Goal: Information Seeking & Learning: Find specific fact

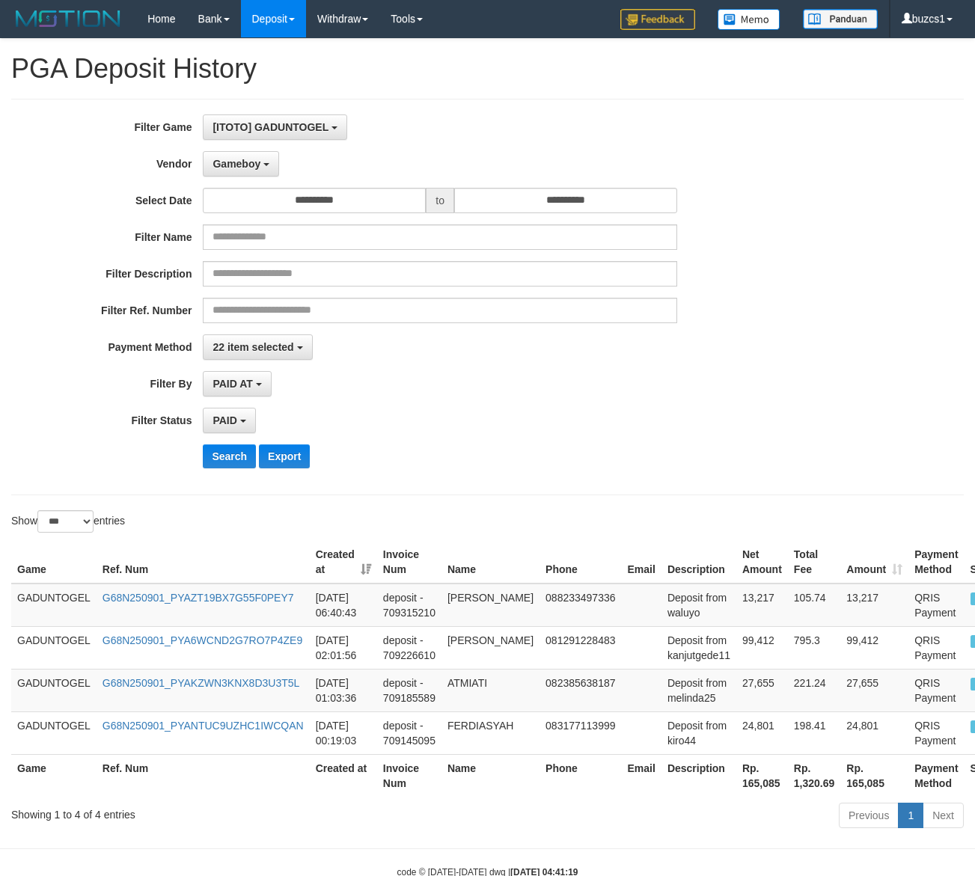
select select "**********"
select select "*********"
select select "*"
select select "***"
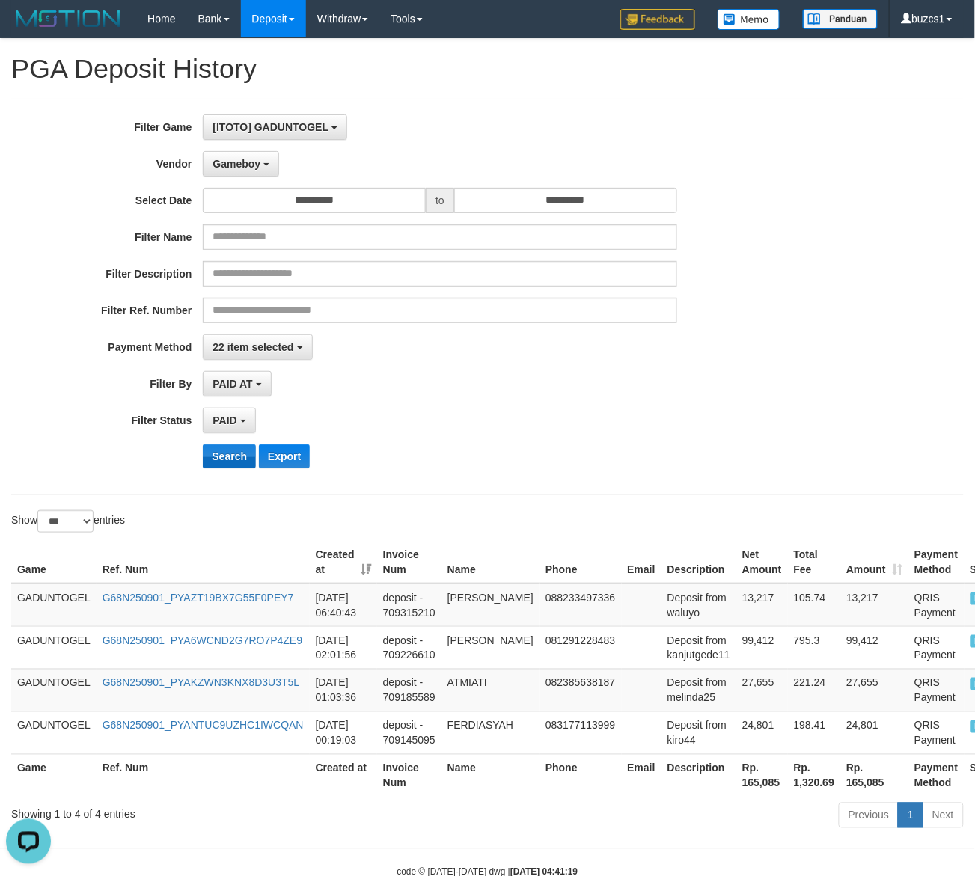
click at [237, 454] on button "Search" at bounding box center [229, 457] width 53 height 24
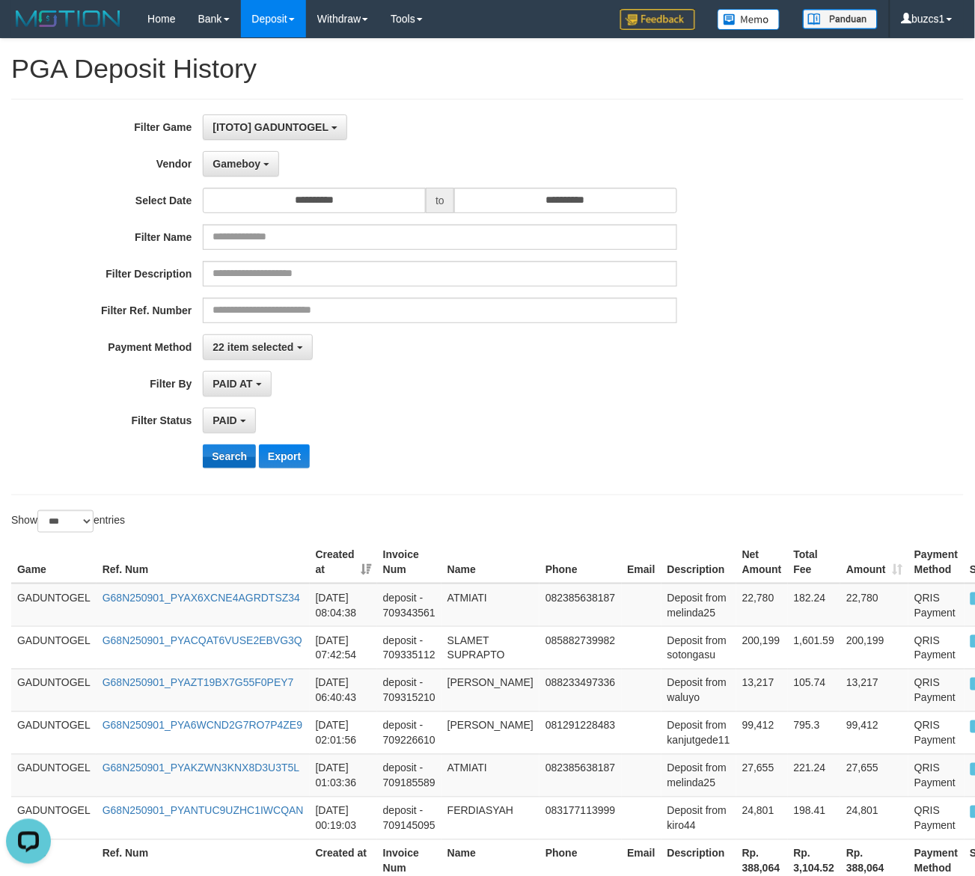
click at [237, 454] on button "Search" at bounding box center [229, 457] width 53 height 24
click at [236, 451] on button "Search" at bounding box center [229, 457] width 53 height 24
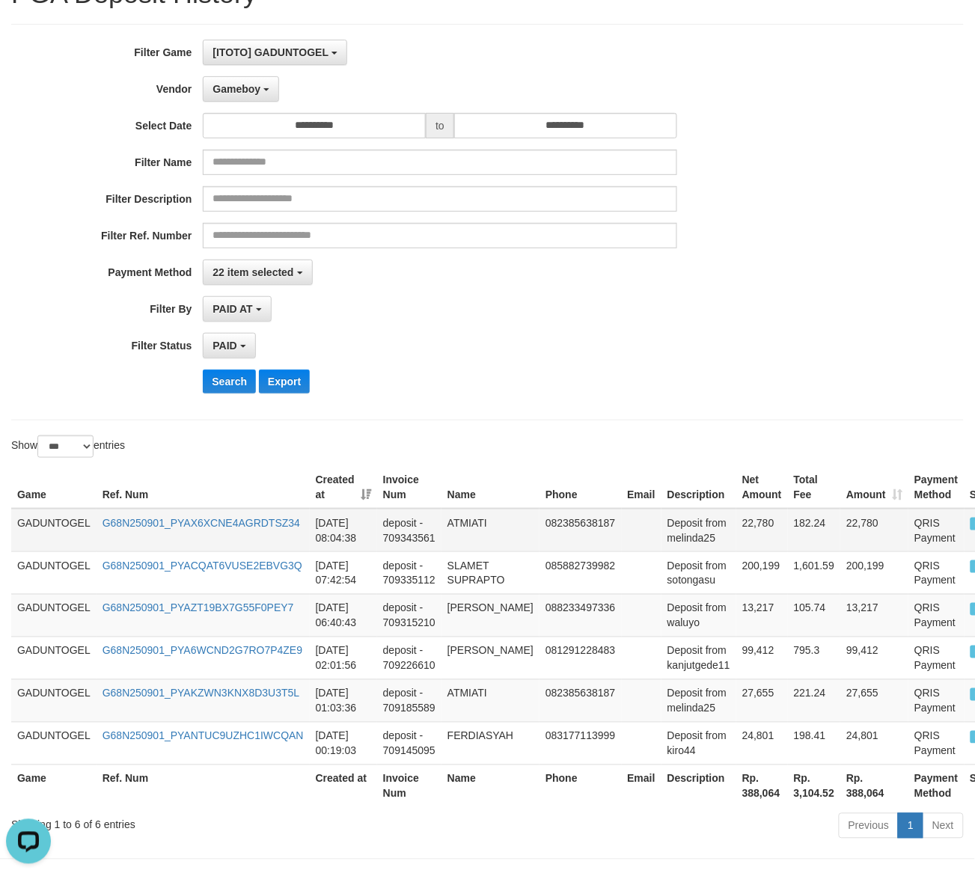
scroll to position [129, 0]
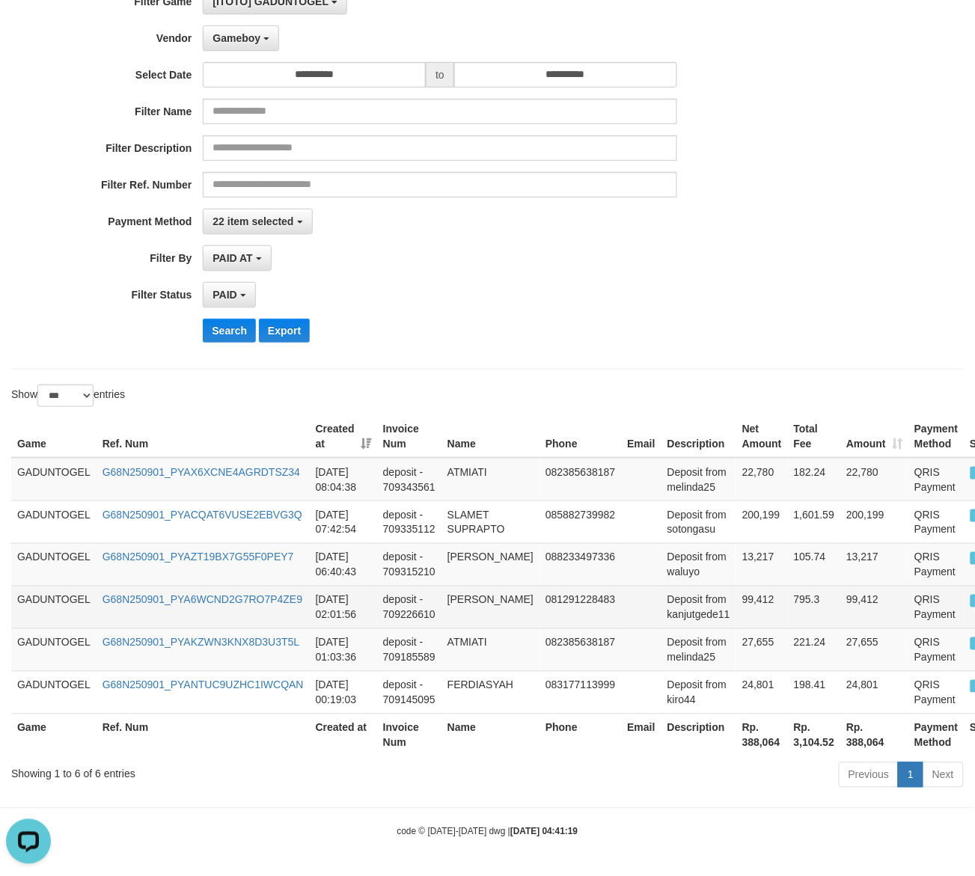
click at [406, 591] on td "deposit - 709226610" at bounding box center [409, 607] width 64 height 43
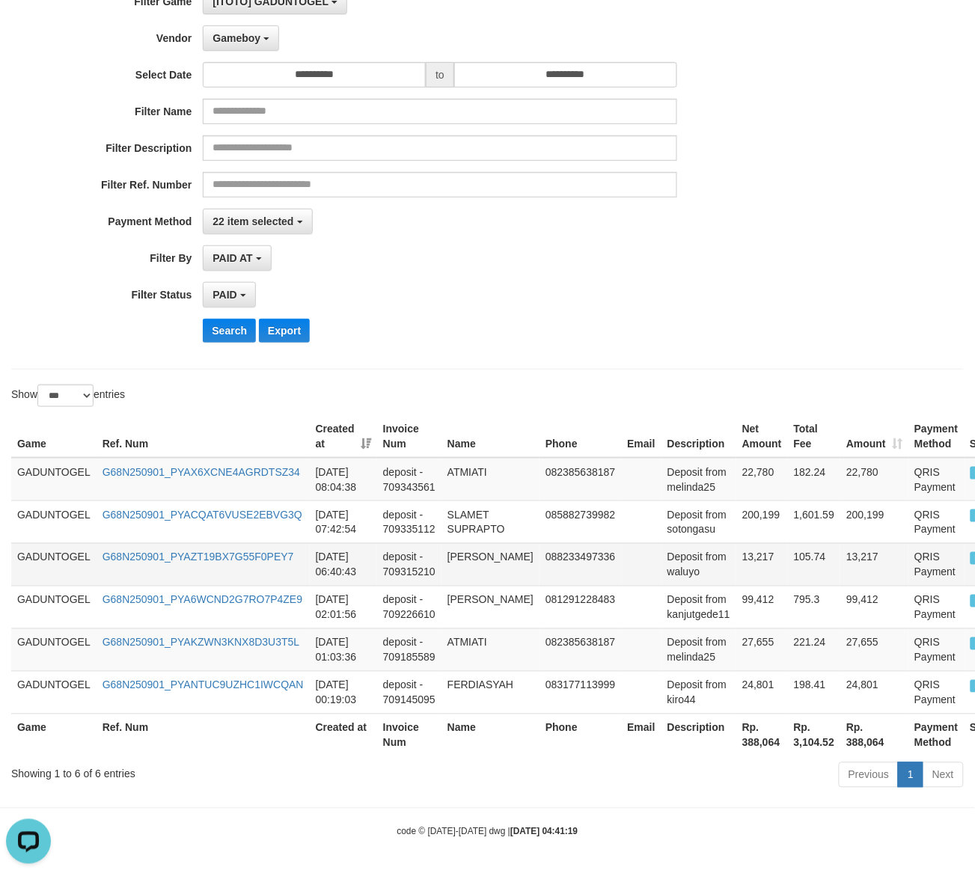
click at [736, 546] on td "13,217" at bounding box center [762, 564] width 52 height 43
click at [736, 558] on td "13,217" at bounding box center [762, 564] width 52 height 43
copy td "13,217"
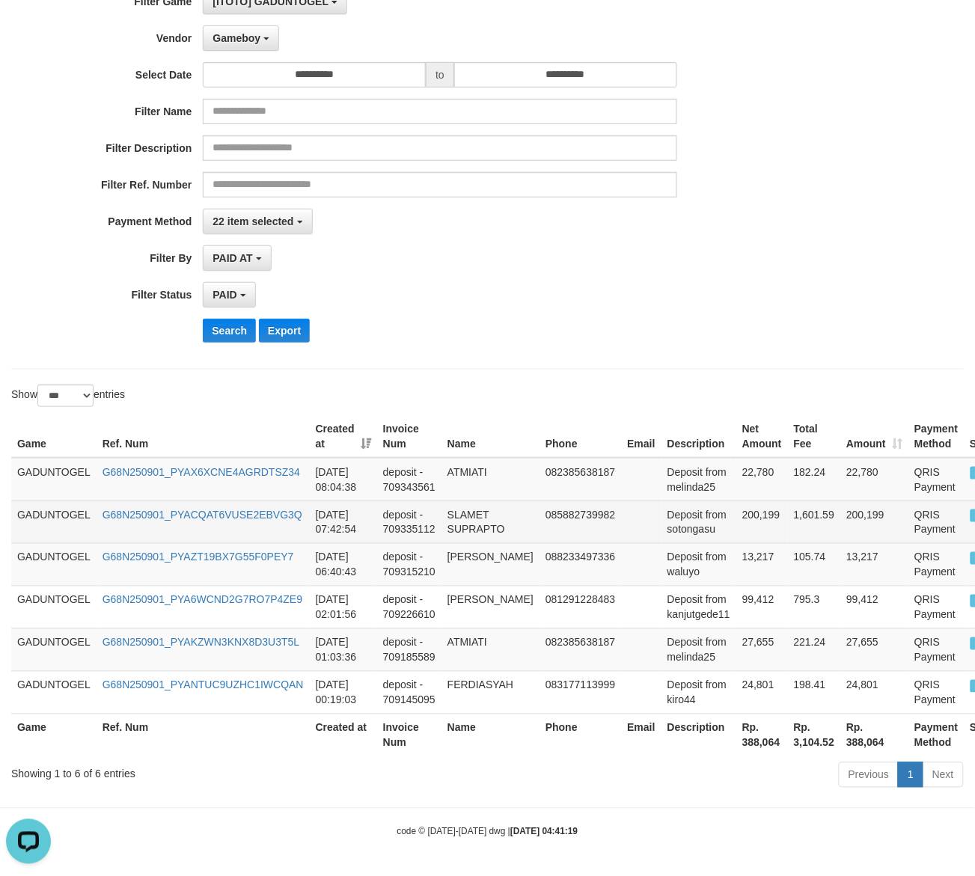
click at [742, 522] on td "200,199" at bounding box center [762, 522] width 52 height 43
copy td "200,199"
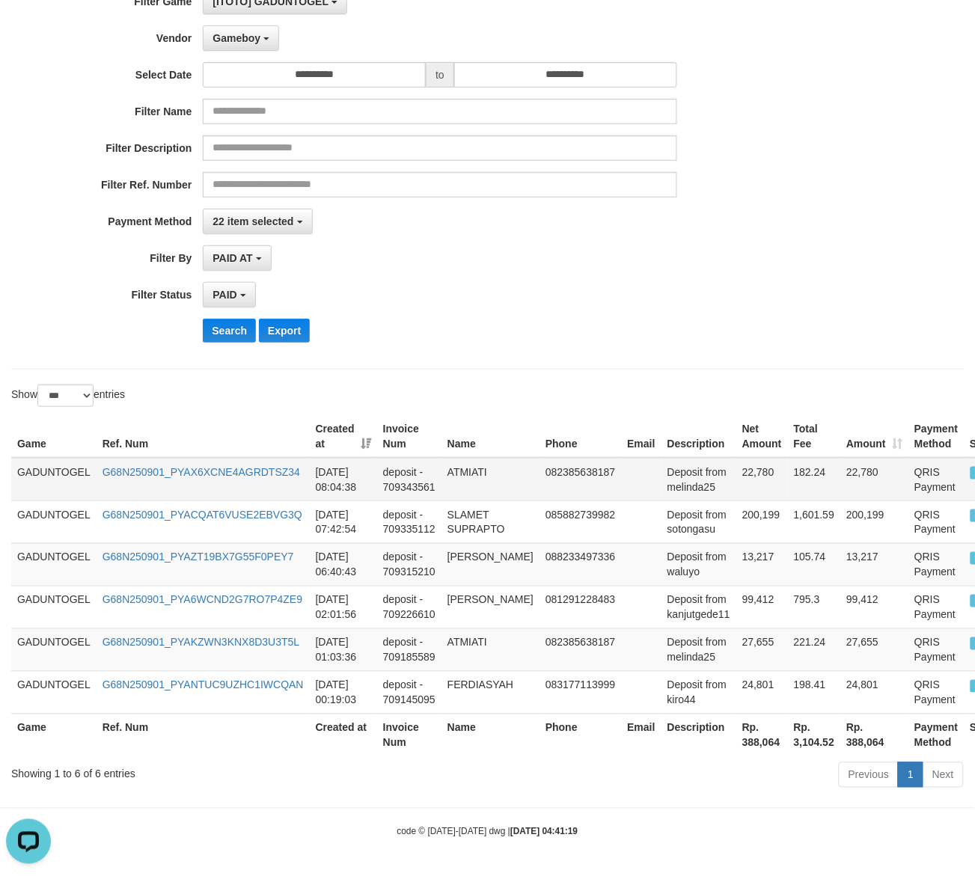
click at [736, 472] on td "22,780" at bounding box center [762, 479] width 52 height 43
copy td "22,780"
click at [638, 575] on td at bounding box center [642, 564] width 40 height 43
click at [466, 551] on td "[PERSON_NAME]" at bounding box center [491, 564] width 98 height 43
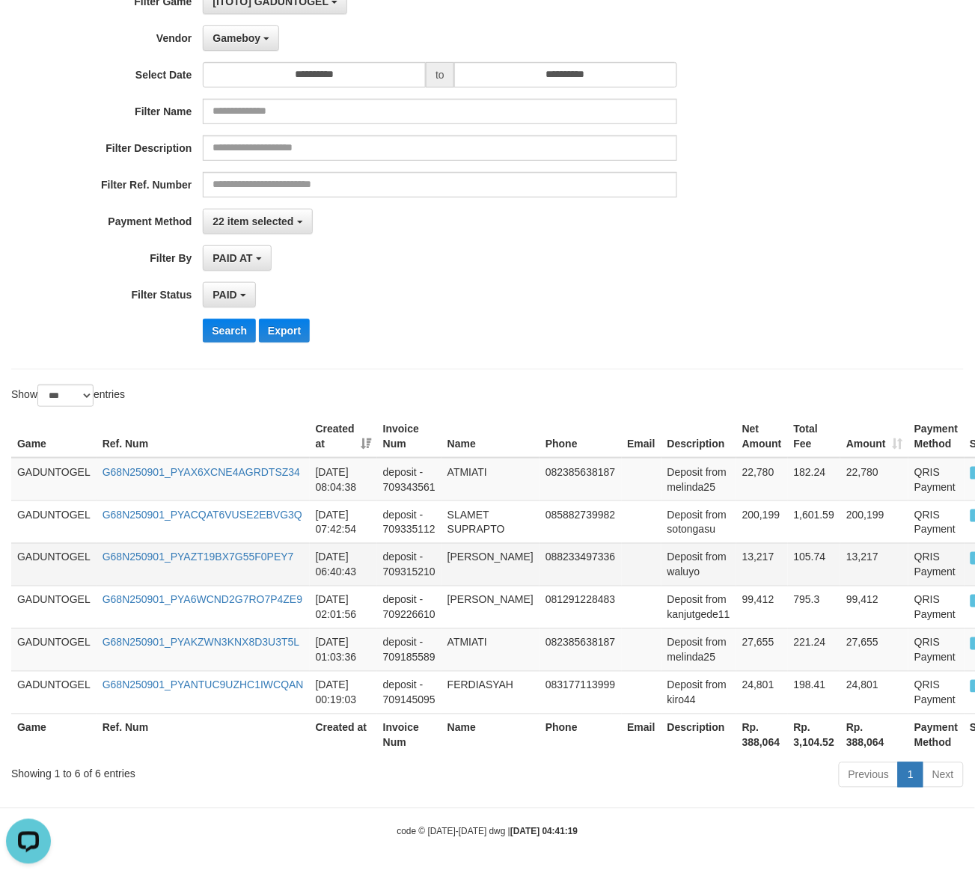
drag, startPoint x: 466, startPoint y: 551, endPoint x: 487, endPoint y: 569, distance: 27.6
click at [487, 569] on td "[PERSON_NAME]" at bounding box center [491, 564] width 98 height 43
copy td "[PERSON_NAME]"
click at [662, 569] on td "Deposit from waluyo" at bounding box center [699, 564] width 75 height 43
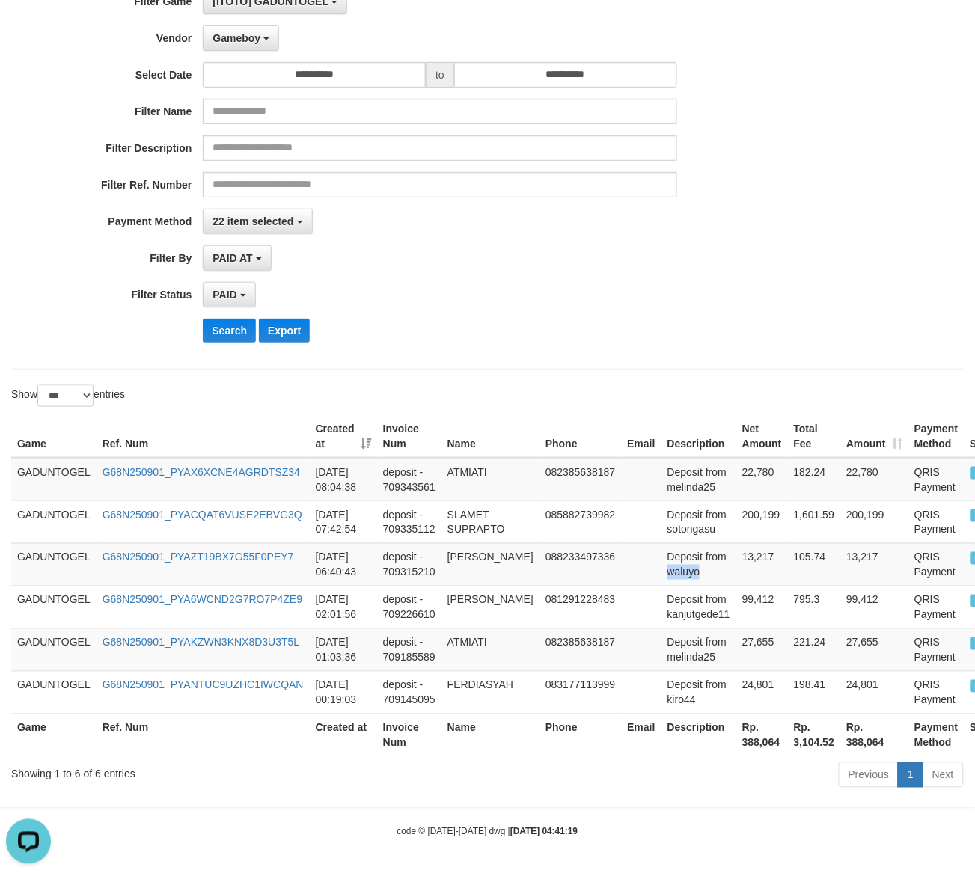
copy td "waluyo"
click at [511, 483] on td "ATMIATI" at bounding box center [491, 479] width 98 height 43
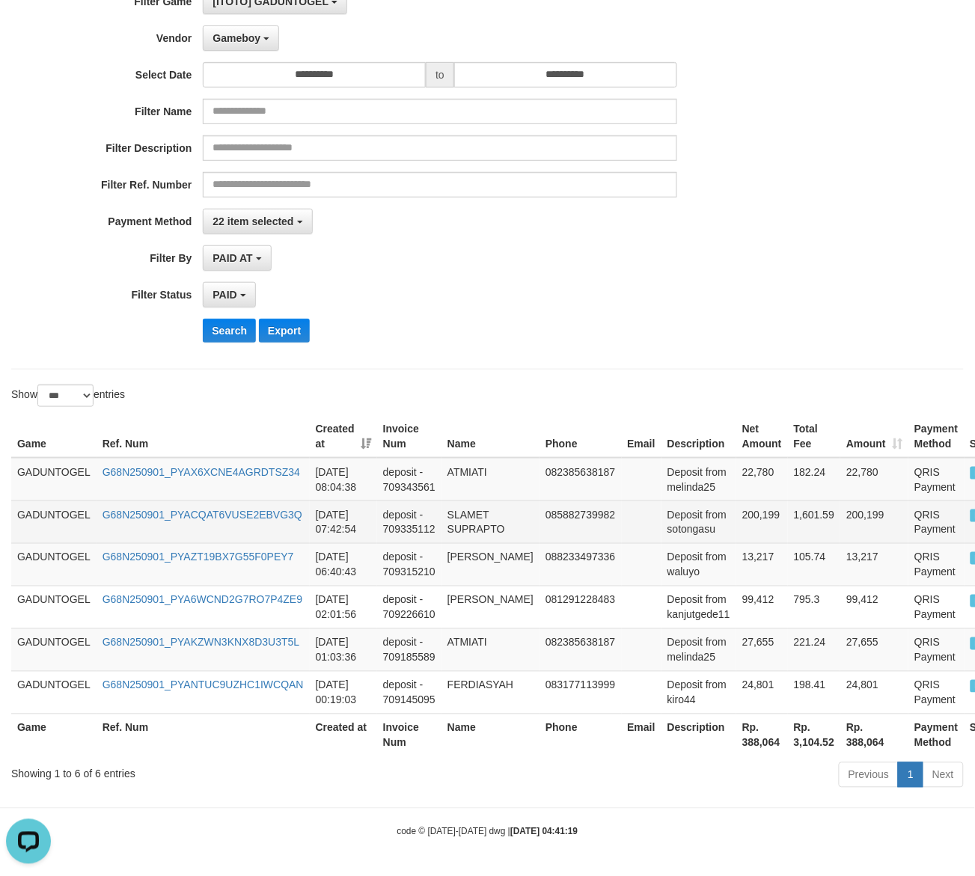
click at [483, 513] on td "SLAMET SUPRAPTO" at bounding box center [491, 522] width 98 height 43
drag, startPoint x: 483, startPoint y: 513, endPoint x: 495, endPoint y: 524, distance: 16.4
click at [495, 524] on td "SLAMET SUPRAPTO" at bounding box center [491, 522] width 98 height 43
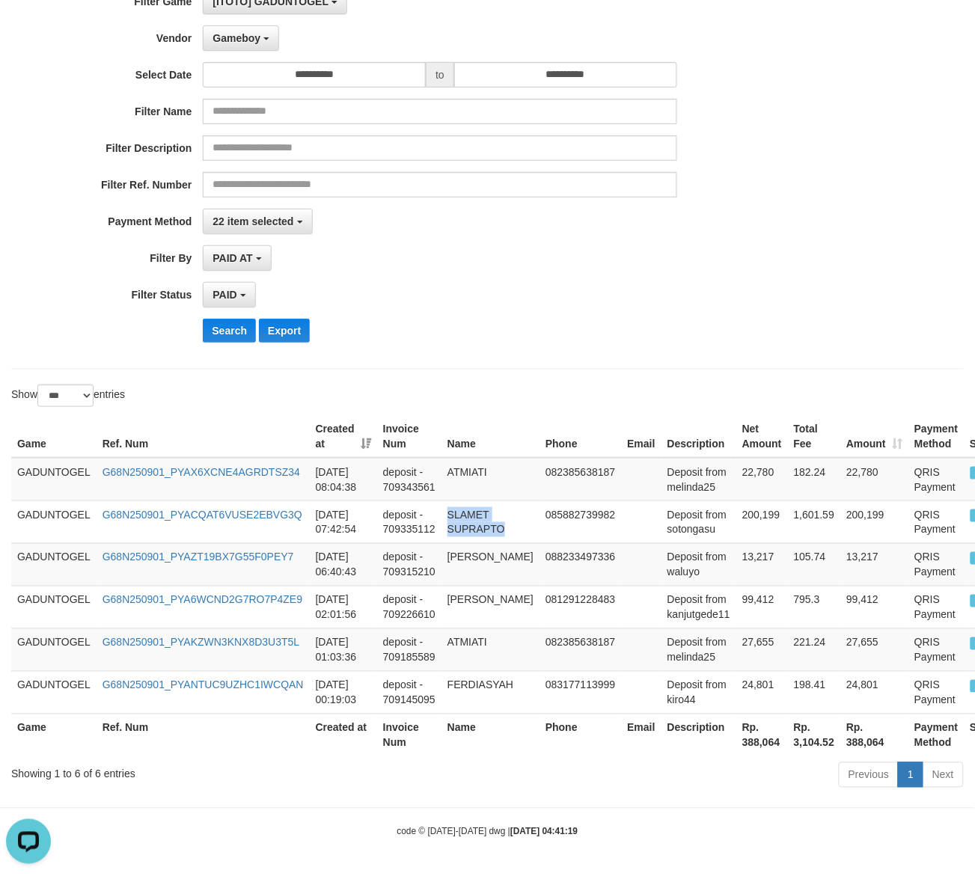
copy td "SLAMET SUPRAPTO"
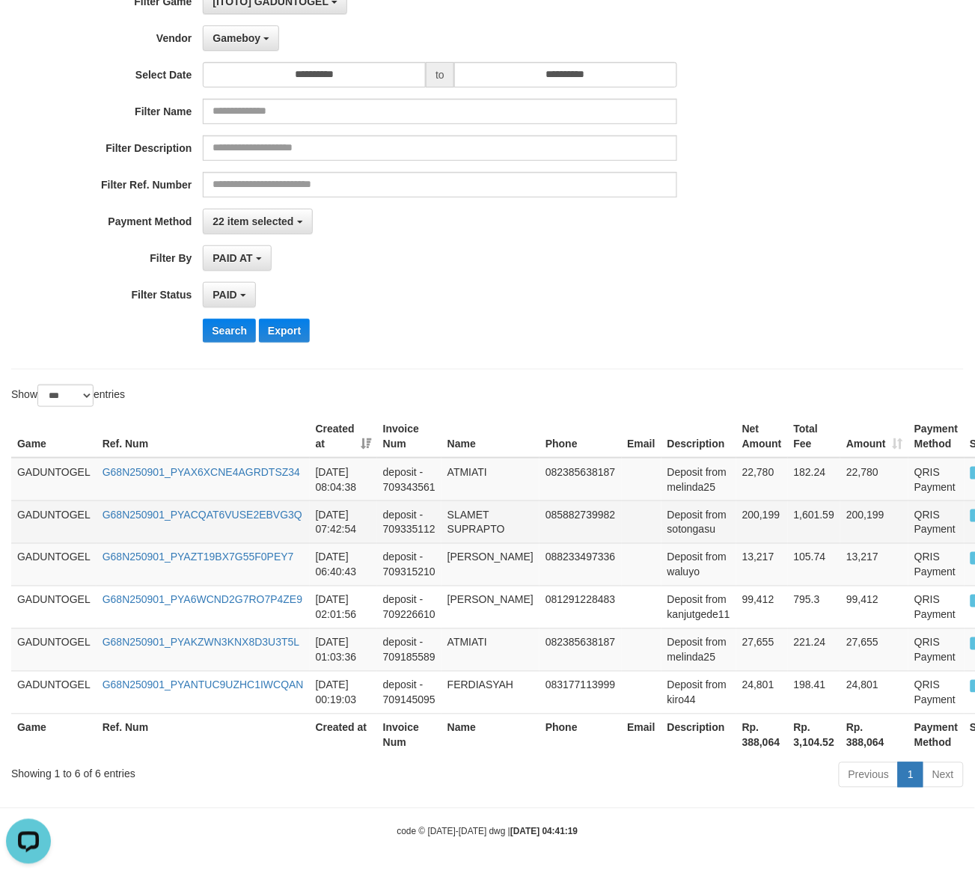
click at [675, 536] on td "Deposit from sotongasu" at bounding box center [699, 522] width 75 height 43
click at [674, 536] on td "Deposit from sotongasu" at bounding box center [699, 522] width 75 height 43
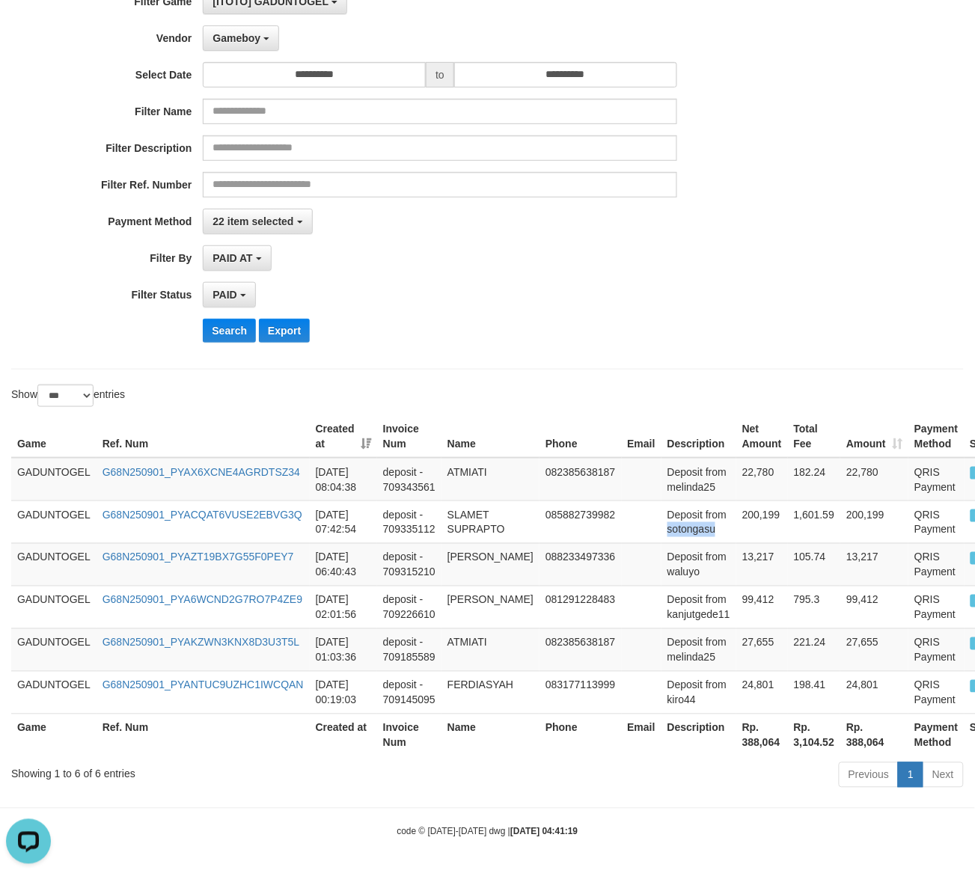
copy td "sotongasu"
click at [579, 558] on td "088233497336" at bounding box center [581, 564] width 82 height 43
click at [473, 475] on td "ATMIATI" at bounding box center [491, 479] width 98 height 43
copy td "ATMIATI"
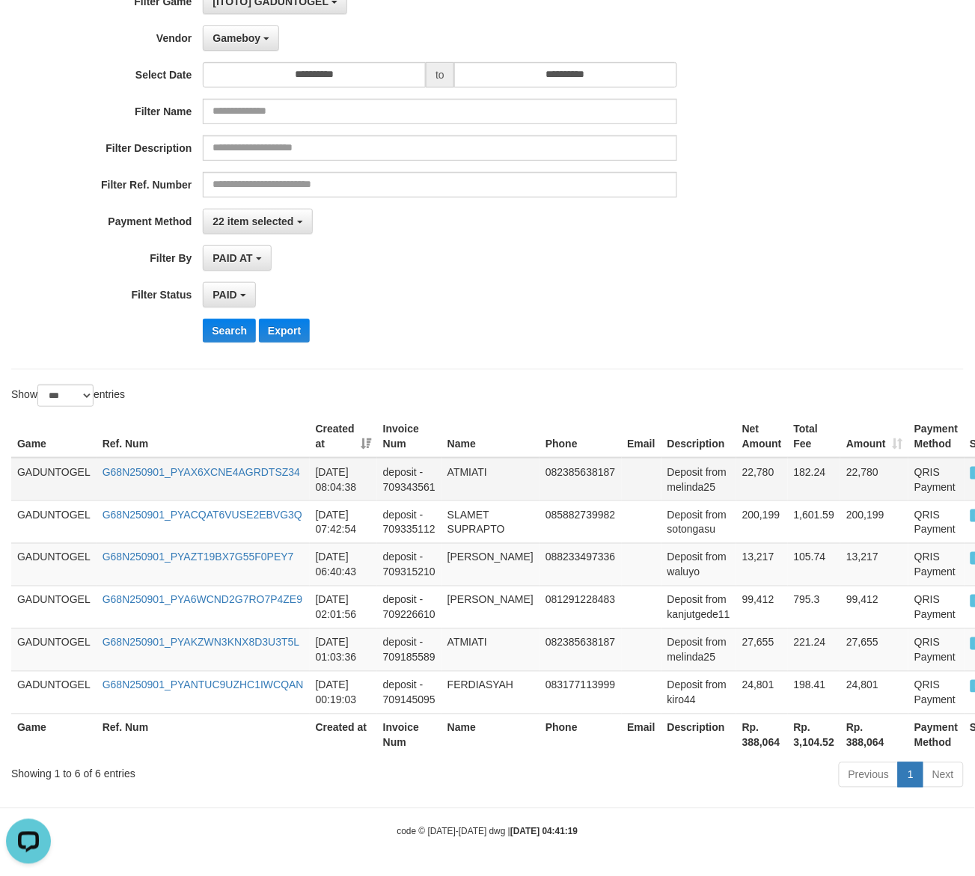
click at [681, 494] on td "Deposit from melinda25" at bounding box center [699, 479] width 75 height 43
copy td "melinda25"
drag, startPoint x: 229, startPoint y: 323, endPoint x: 204, endPoint y: 324, distance: 25.5
click at [229, 323] on button "Search" at bounding box center [229, 331] width 53 height 24
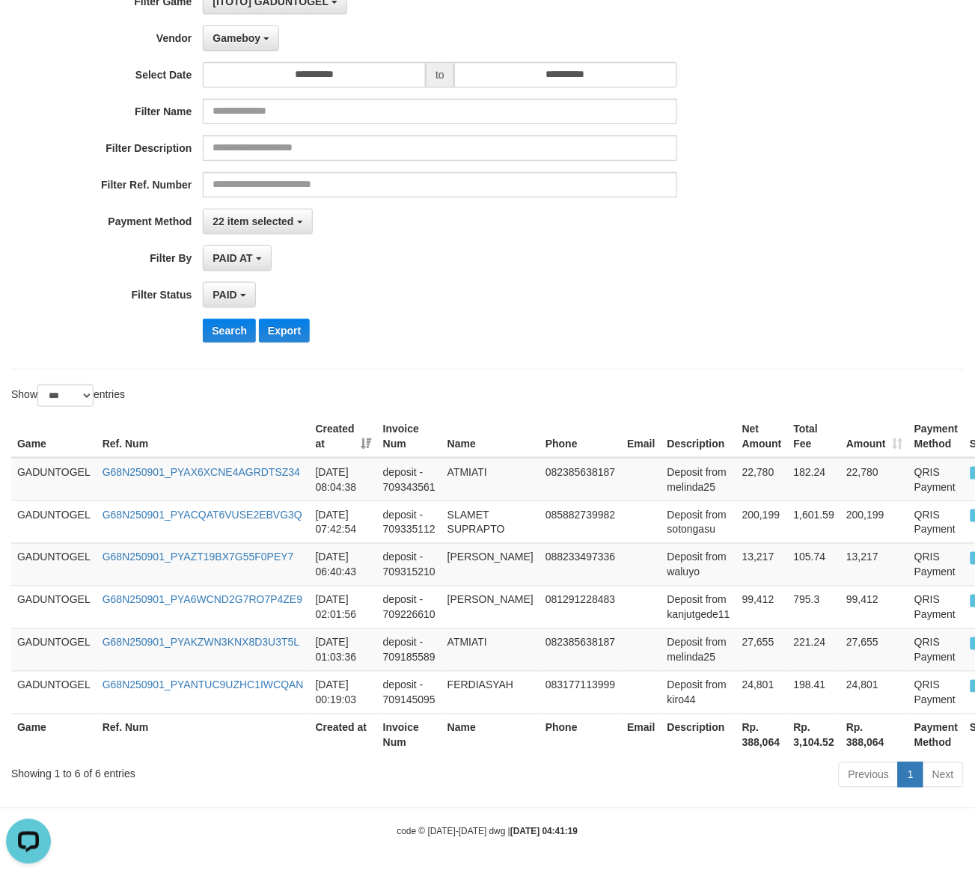
click at [199, 326] on div "Search Export" at bounding box center [406, 331] width 813 height 24
click at [198, 326] on div "Search Export" at bounding box center [406, 331] width 813 height 24
click at [225, 326] on button "Search" at bounding box center [229, 331] width 53 height 24
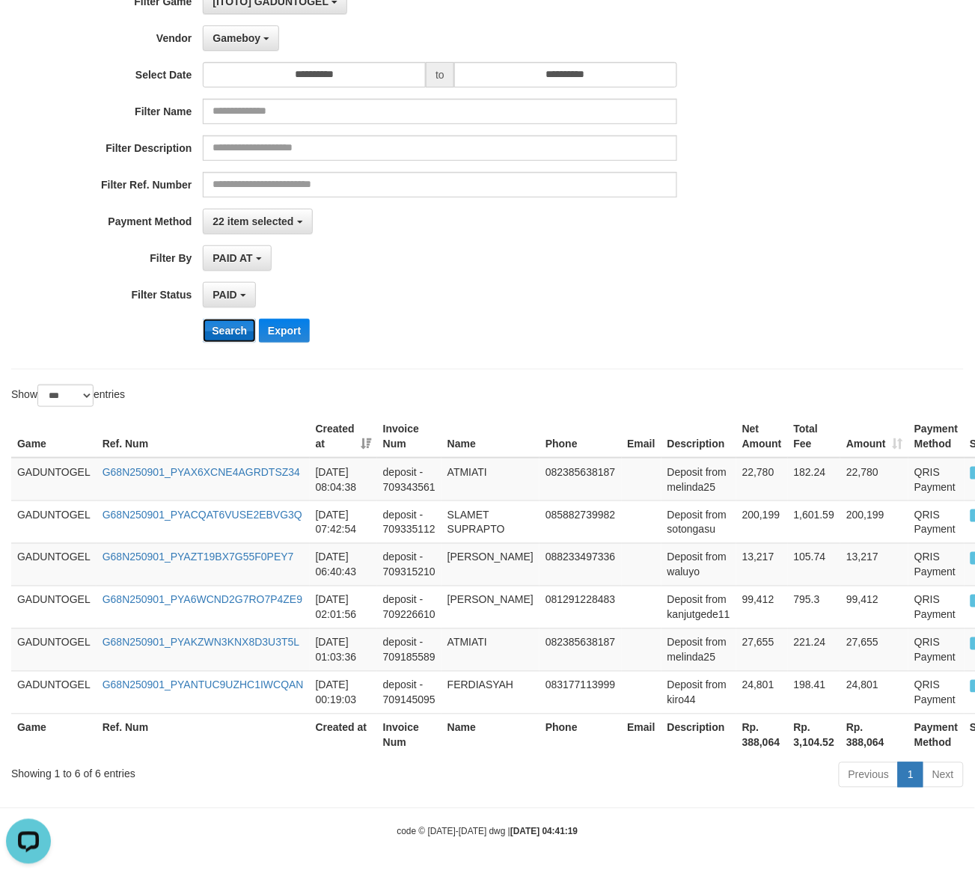
click at [225, 326] on button "Search" at bounding box center [229, 331] width 53 height 24
click at [231, 324] on button "Search" at bounding box center [229, 331] width 53 height 24
click at [745, 736] on th "Rp. 388,064" at bounding box center [762, 735] width 52 height 43
click at [745, 737] on th "Rp. 388,064" at bounding box center [762, 735] width 52 height 43
copy th "388,064"
